Goal: Navigation & Orientation: Understand site structure

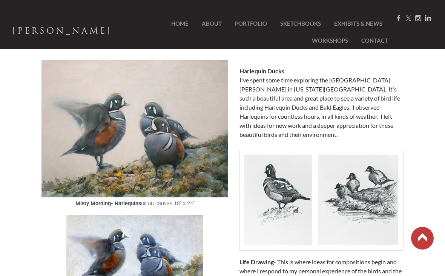
scroll to position [1572, 0]
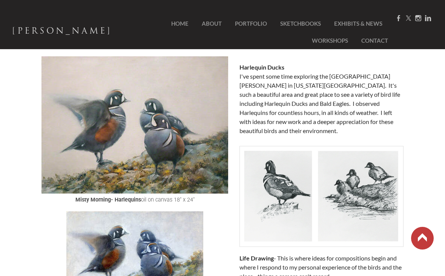
click at [161, 161] on img at bounding box center [135, 124] width 187 height 137
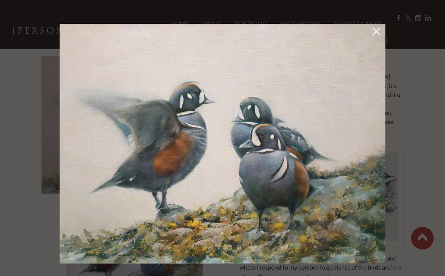
click at [381, 34] on link at bounding box center [376, 33] width 11 height 12
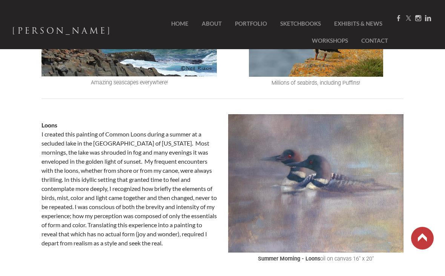
scroll to position [356, 0]
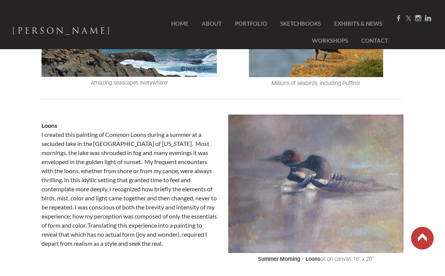
click at [275, 22] on link "SketchBooks" at bounding box center [301, 23] width 52 height 17
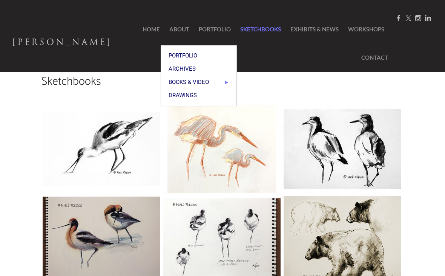
click at [193, 89] on link "Drawings" at bounding box center [199, 95] width 76 height 13
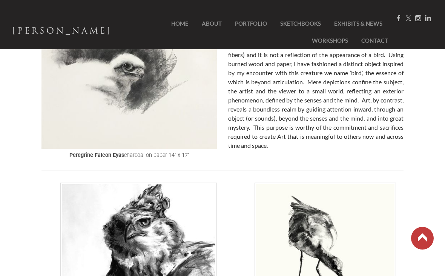
scroll to position [128, 0]
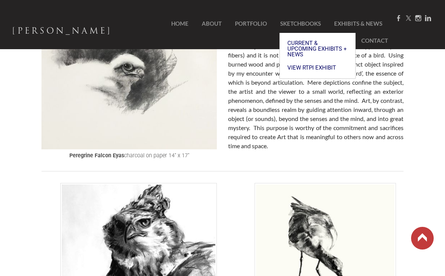
click at [329, 41] on span "Current & Upcoming Exhibits + News" at bounding box center [318, 48] width 60 height 17
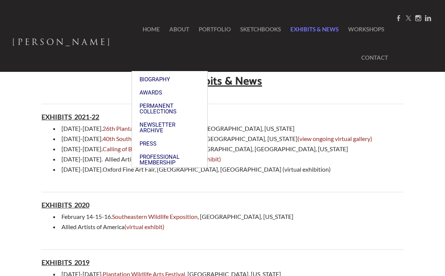
click at [173, 150] on link "Professional Membership" at bounding box center [170, 159] width 76 height 19
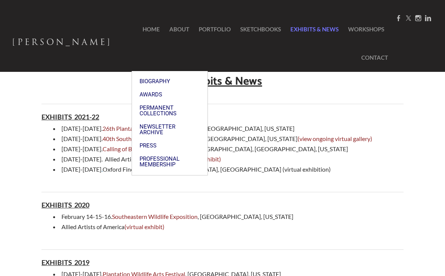
click at [171, 75] on link "Biography" at bounding box center [170, 81] width 76 height 13
